Goal: Transaction & Acquisition: Download file/media

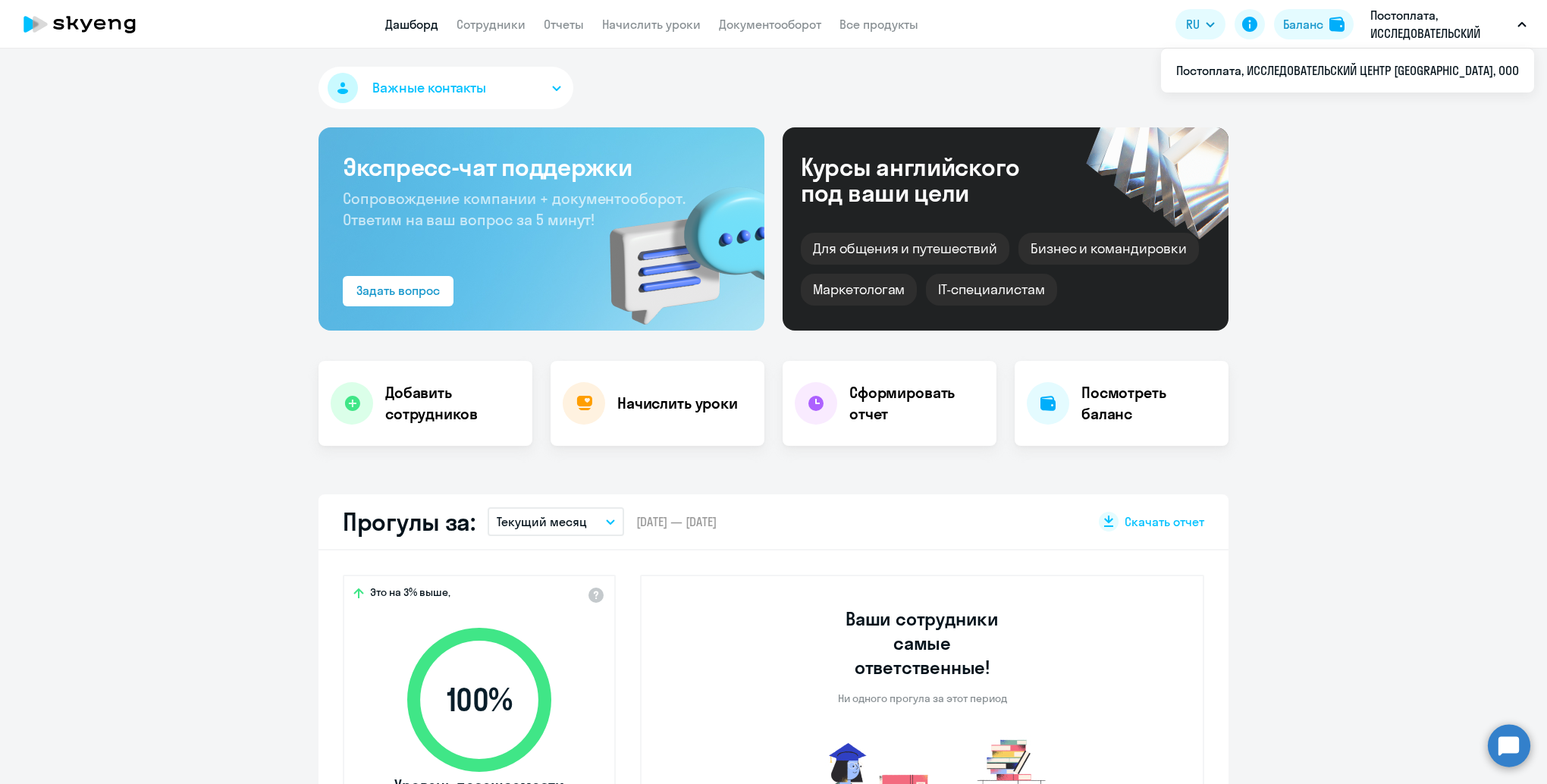
select select "30"
click at [583, 523] on button "Текущий месяц" at bounding box center [556, 522] width 136 height 29
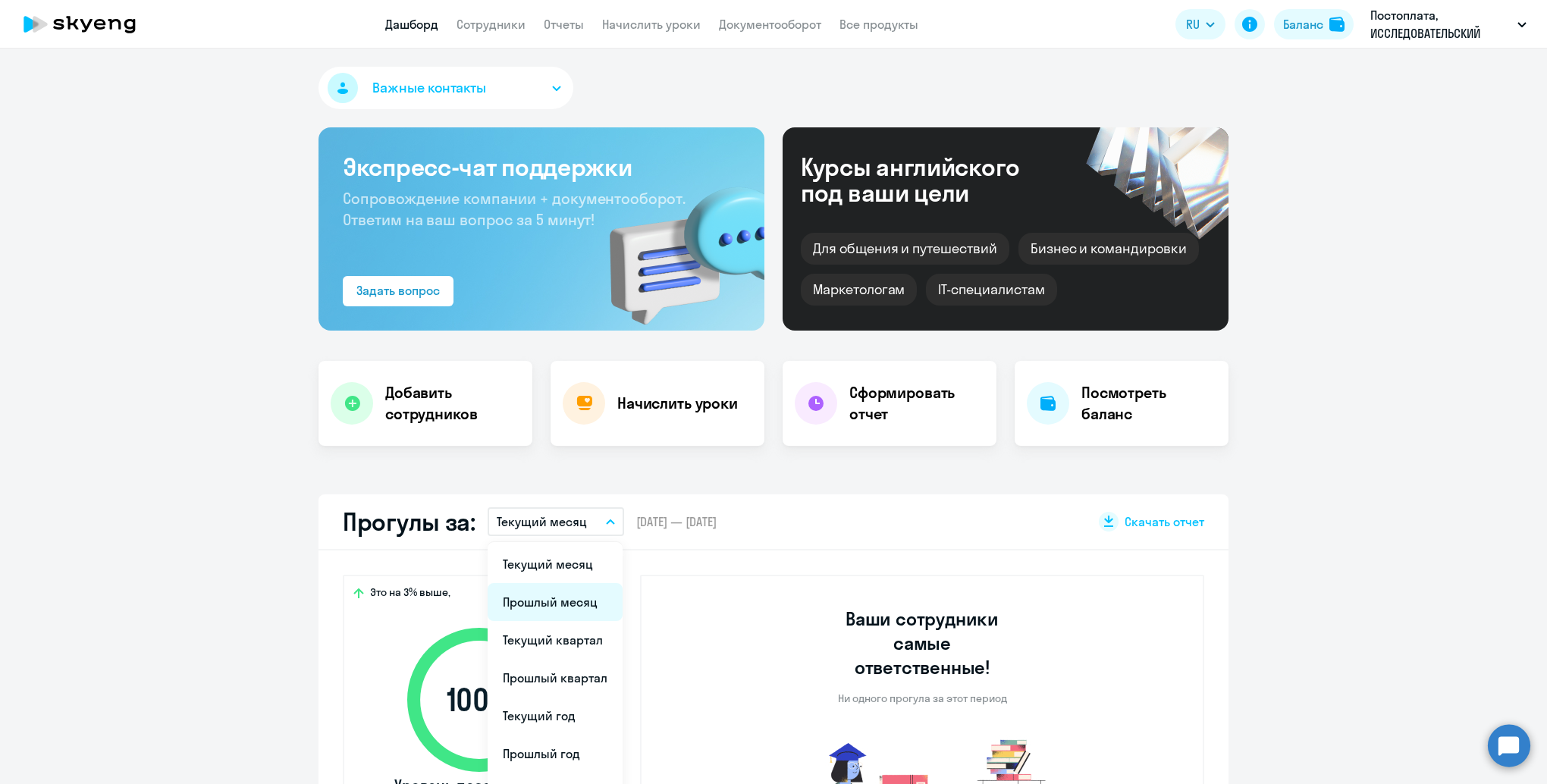
click at [560, 602] on li "Прошлый месяц" at bounding box center [555, 602] width 135 height 37
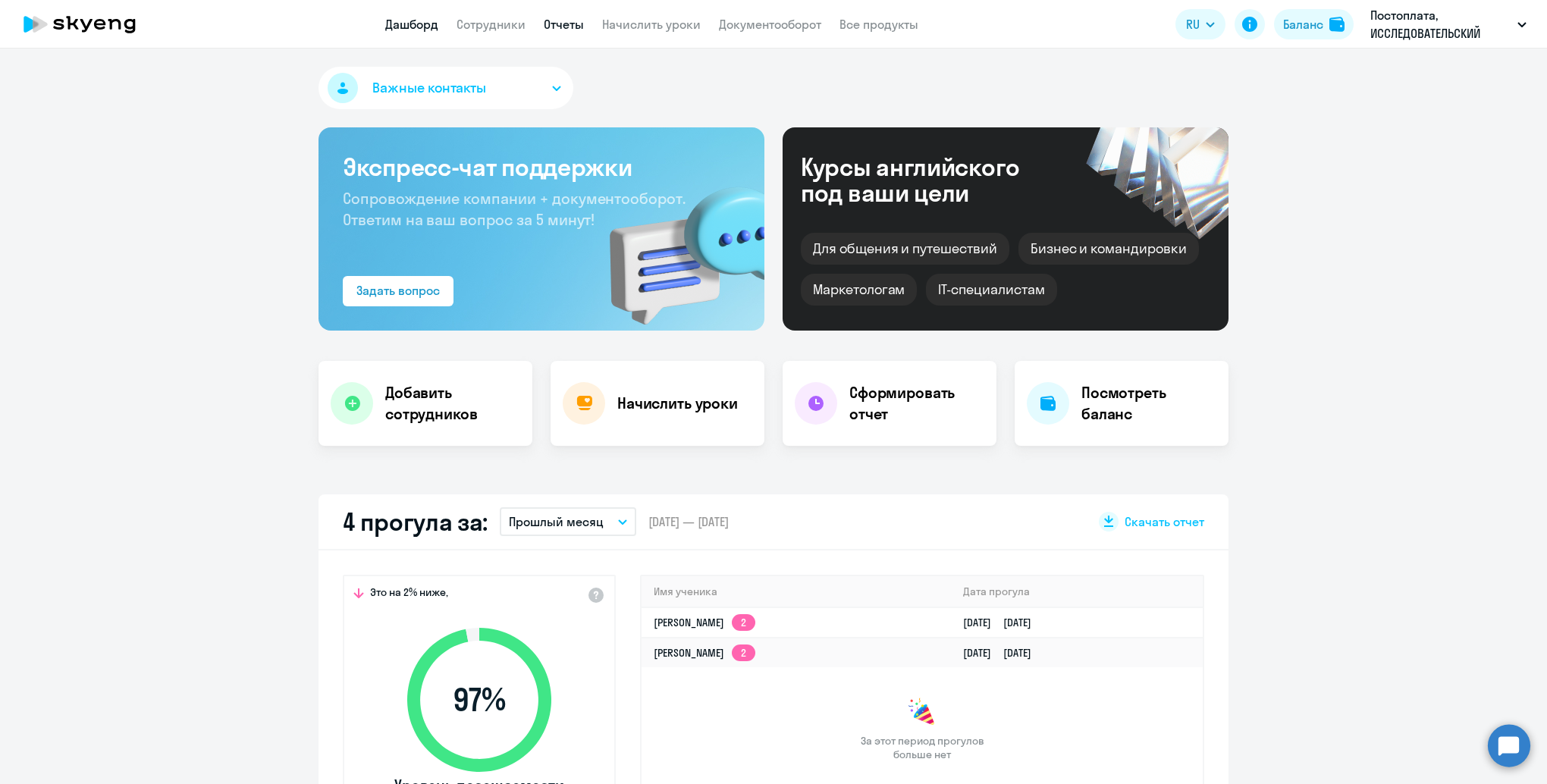
click at [562, 26] on link "Отчеты" at bounding box center [563, 25] width 40 height 15
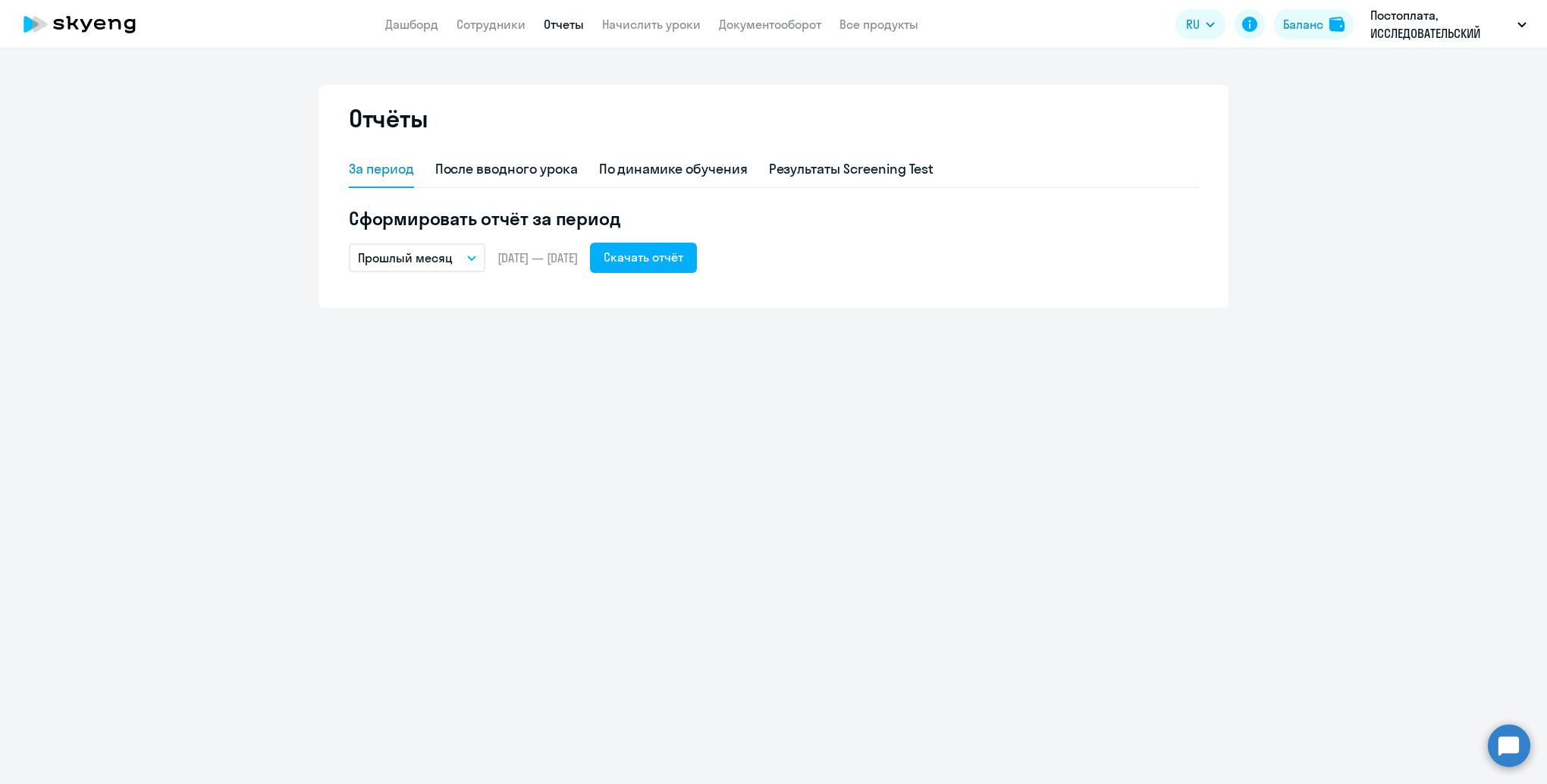
click at [452, 259] on button "Прошлый месяц" at bounding box center [417, 258] width 136 height 29
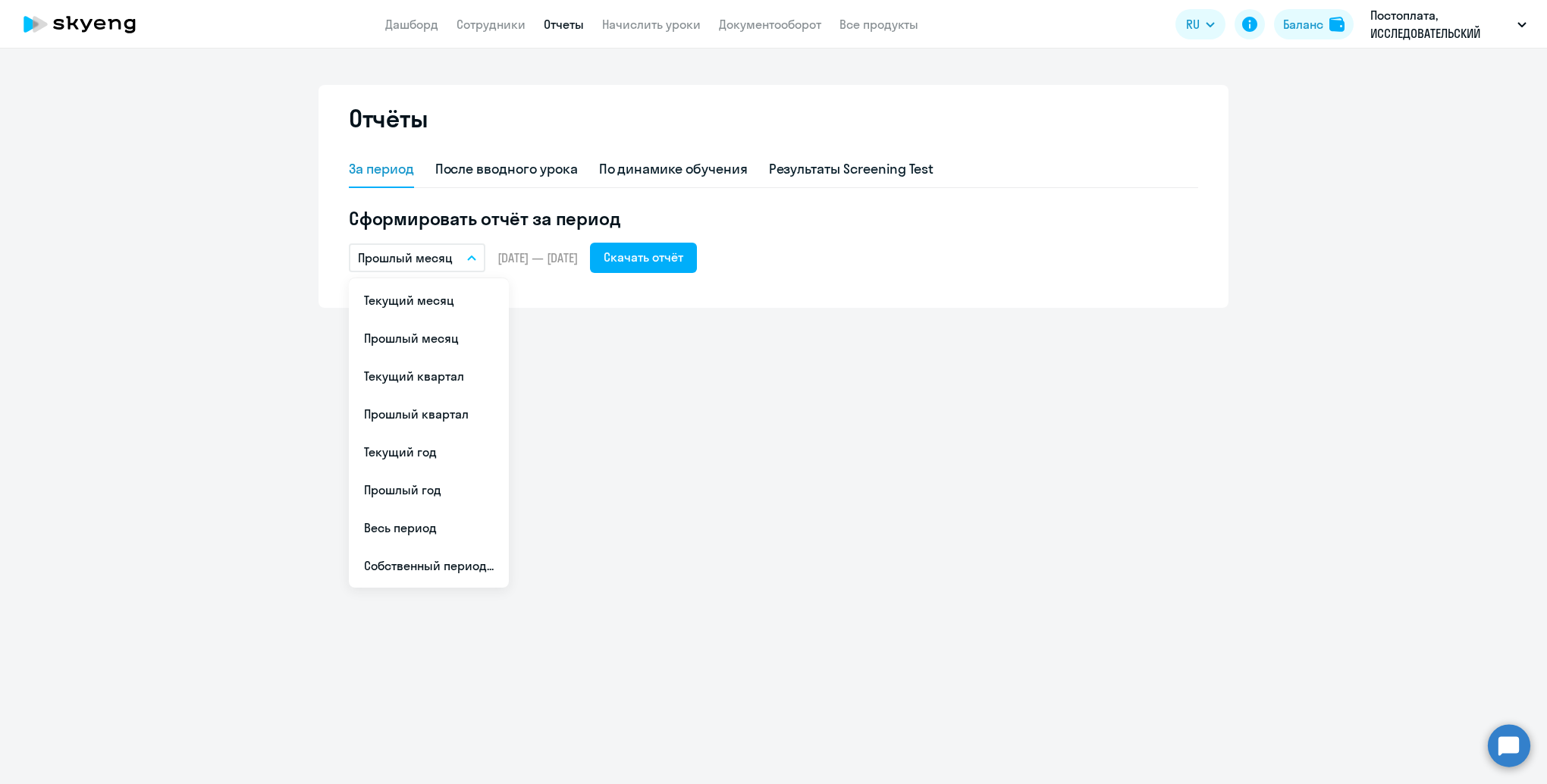
drag, startPoint x: 437, startPoint y: 424, endPoint x: 479, endPoint y: 399, distance: 48.9
click at [437, 424] on li "Прошлый квартал" at bounding box center [429, 414] width 160 height 37
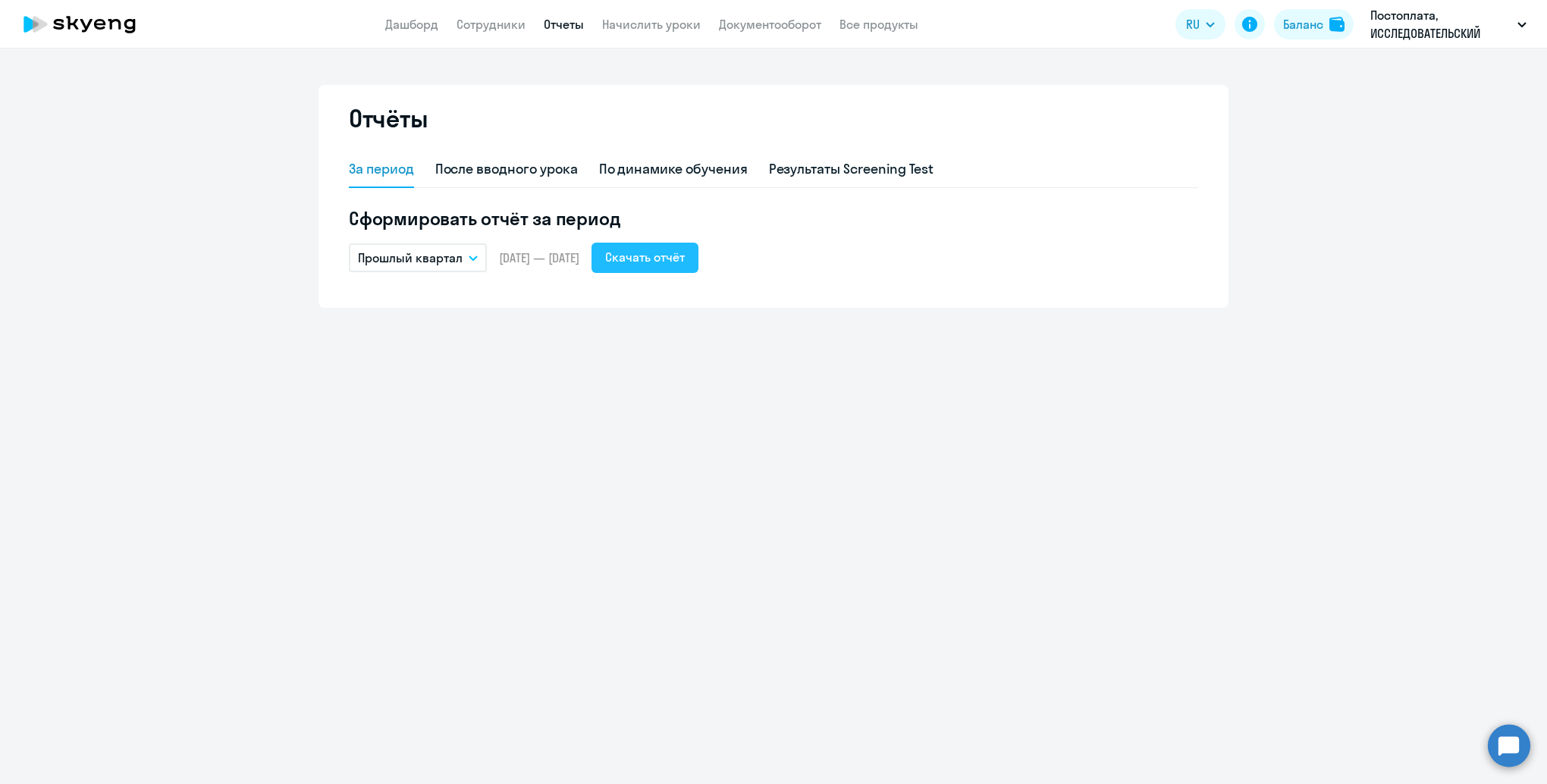
click at [685, 258] on div "Скачать отчёт" at bounding box center [644, 257] width 79 height 18
click at [465, 260] on button "Прошлый квартал" at bounding box center [418, 258] width 138 height 29
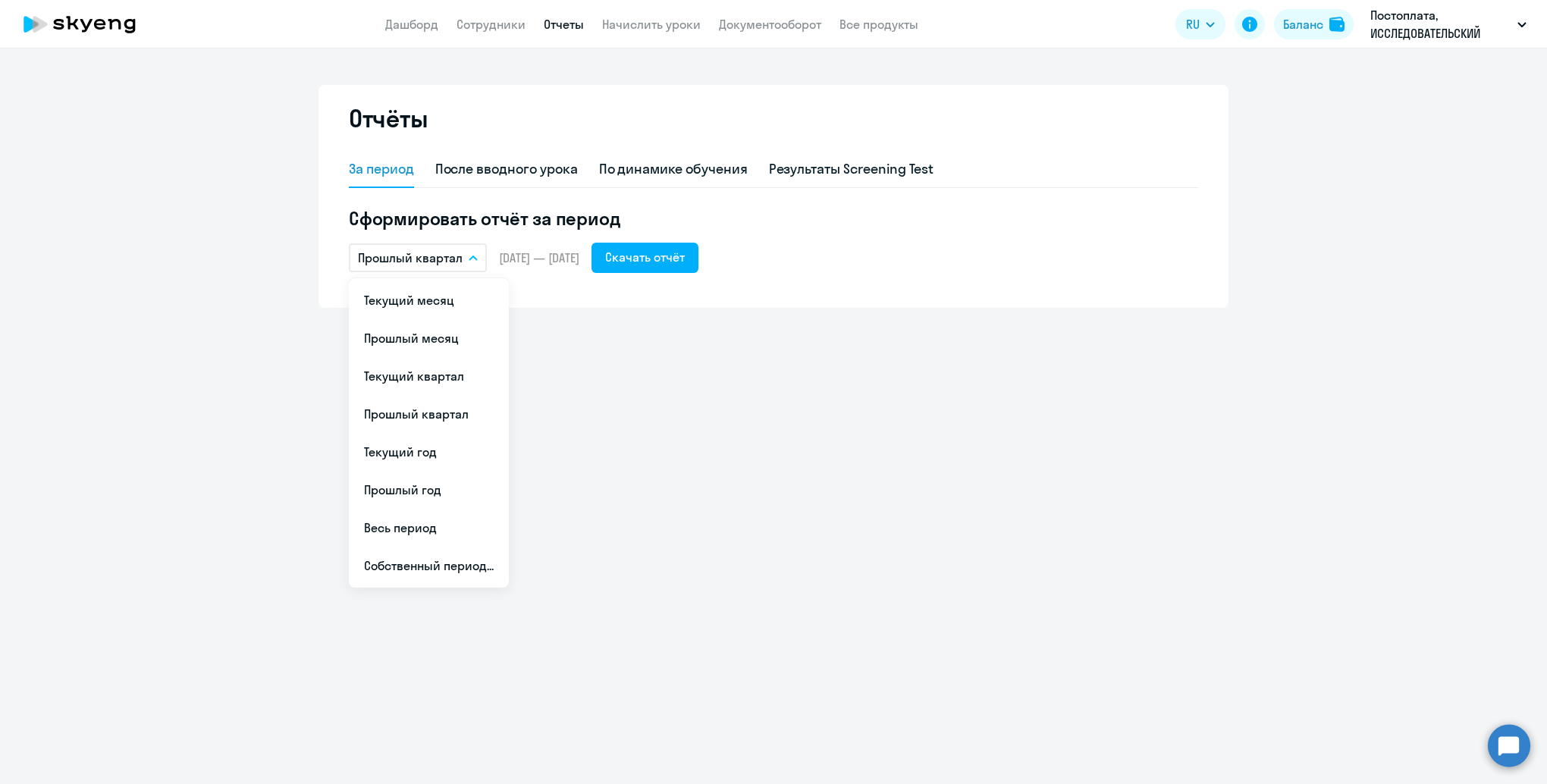
click at [754, 394] on div "Отчёты За период После вводного урока По динамике обучения Результаты Screening…" at bounding box center [773, 416] width 1547 height 735
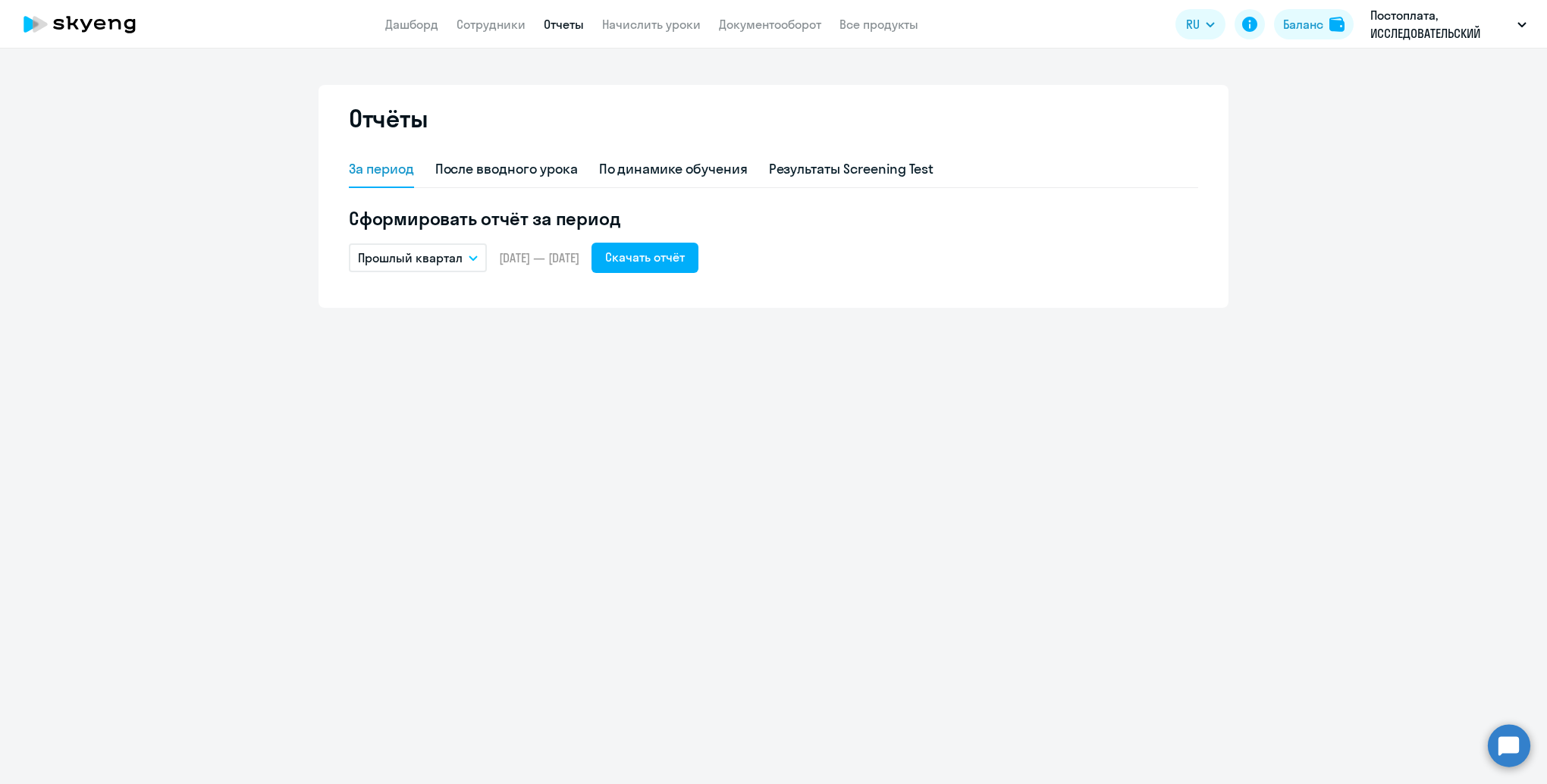
click at [462, 258] on button "Прошлый квартал" at bounding box center [418, 258] width 138 height 29
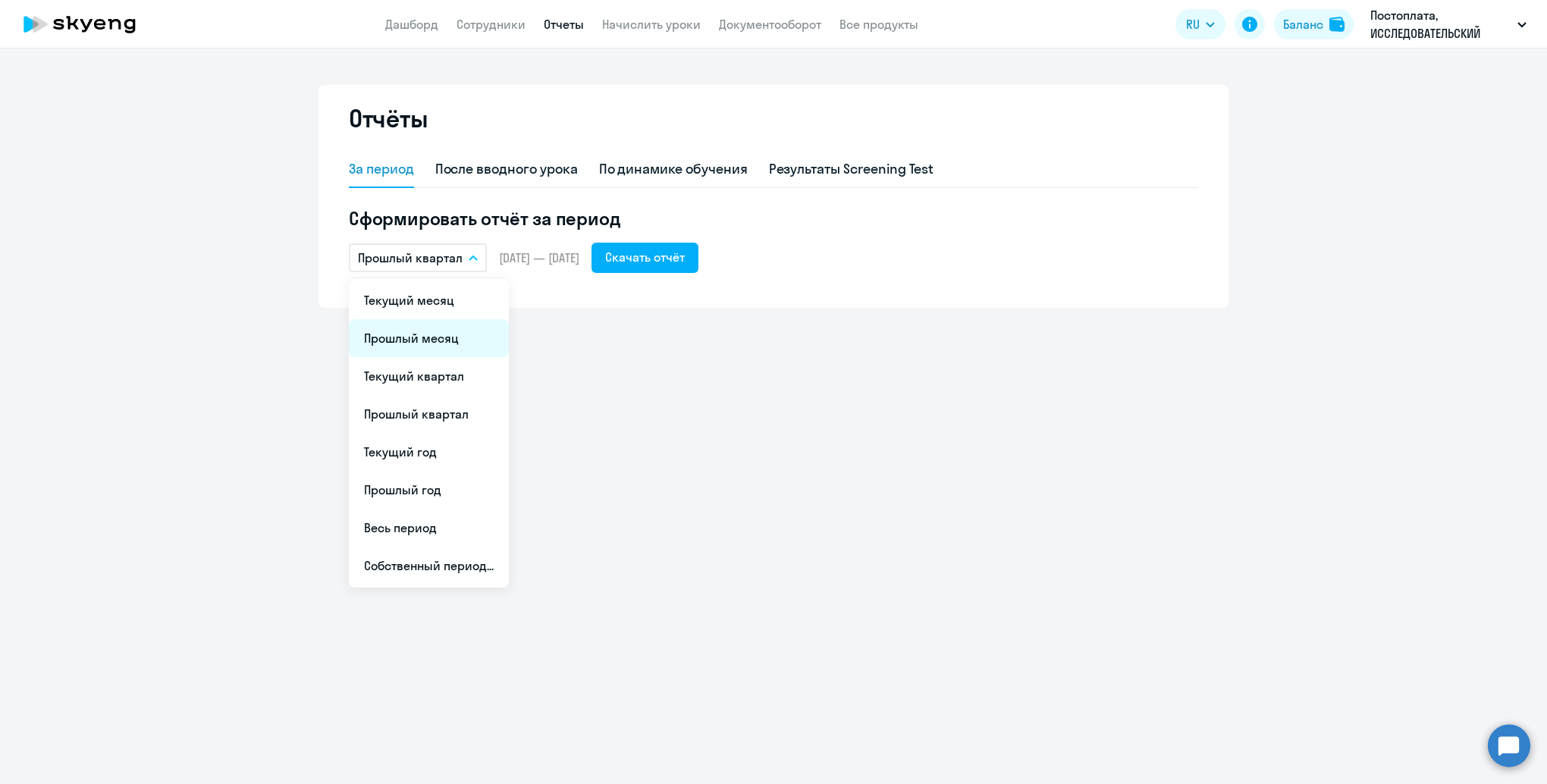
click at [438, 339] on li "Прошлый месяц" at bounding box center [429, 338] width 160 height 37
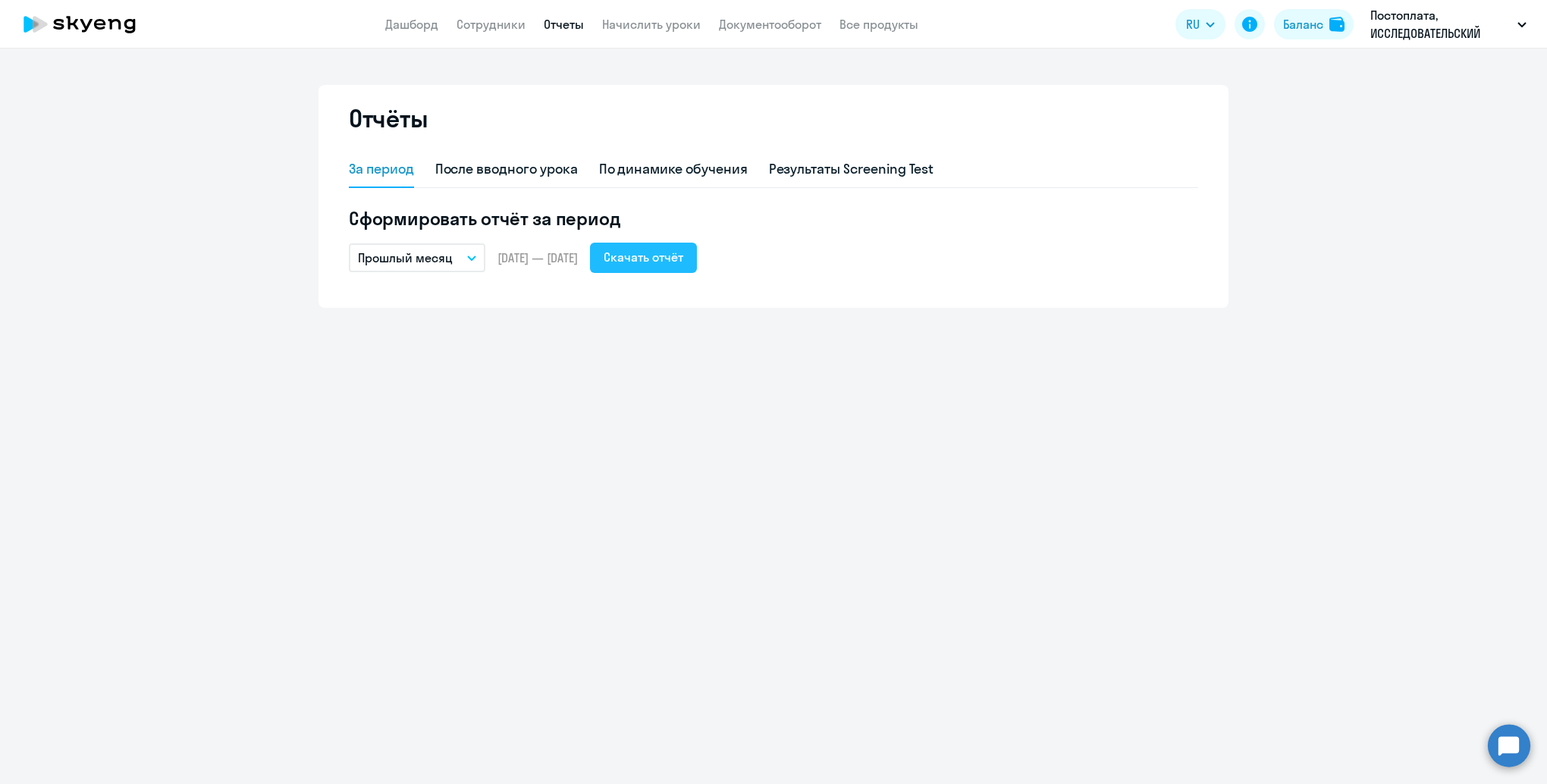
click at [684, 259] on div "Скачать отчёт" at bounding box center [643, 257] width 79 height 18
click at [486, 401] on div "Отчёты За период После вводного урока По динамике обучения Результаты Screening…" at bounding box center [773, 416] width 1547 height 735
click at [684, 253] on div "Скачать отчёт" at bounding box center [643, 257] width 79 height 18
